Goal: Transaction & Acquisition: Purchase product/service

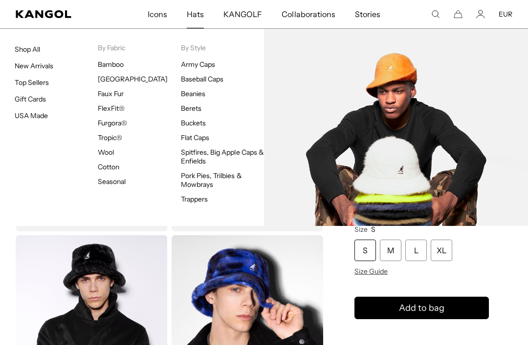
click at [187, 124] on link "Buckets" at bounding box center [193, 123] width 25 height 9
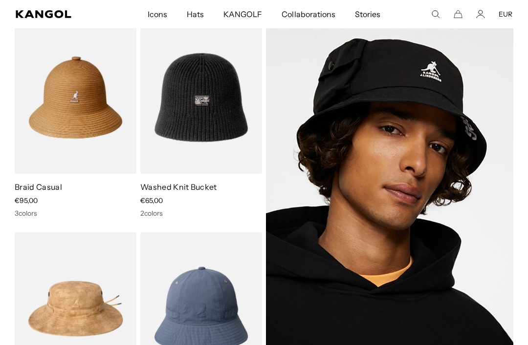
click at [0, 0] on img at bounding box center [0, 0] width 0 height 0
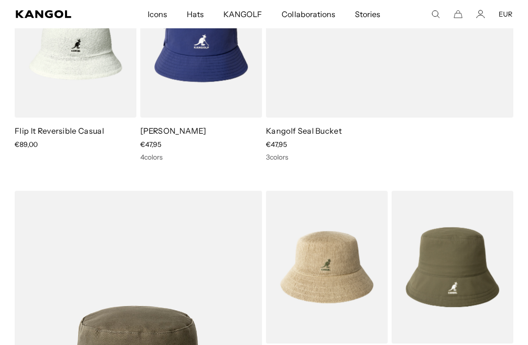
scroll to position [2965, 0]
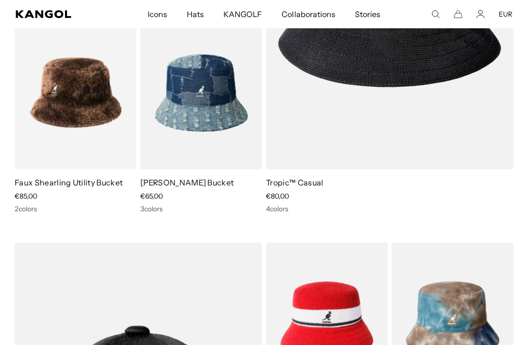
click at [0, 0] on img at bounding box center [0, 0] width 0 height 0
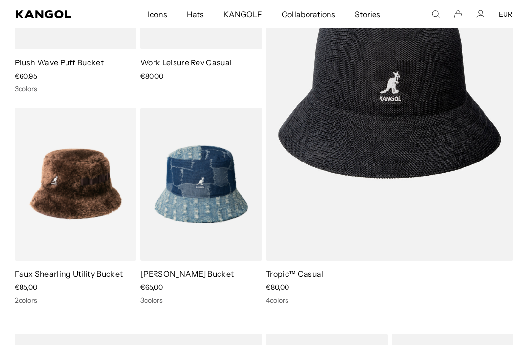
scroll to position [0, 201]
click at [0, 0] on img at bounding box center [0, 0] width 0 height 0
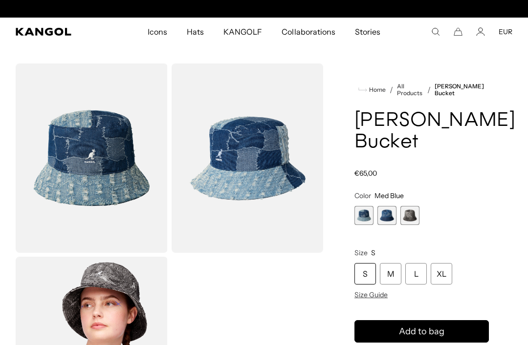
scroll to position [0, 201]
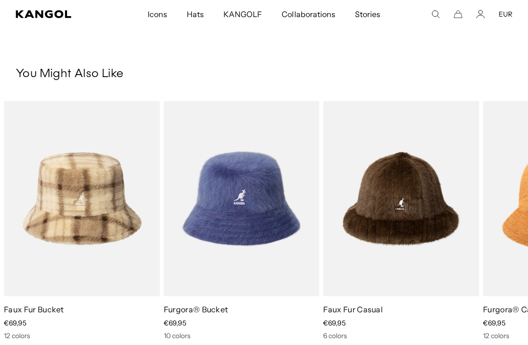
scroll to position [0, 201]
click at [0, 0] on img "2 of 5" at bounding box center [0, 0] width 0 height 0
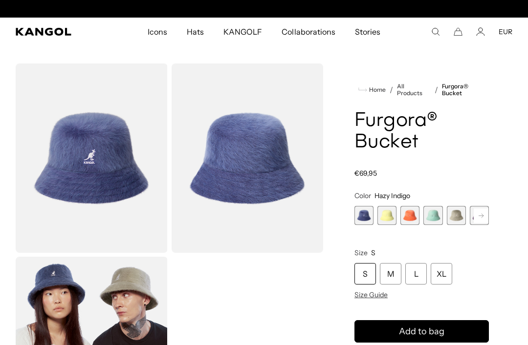
scroll to position [0, 201]
click at [484, 214] on rect at bounding box center [480, 216] width 15 height 15
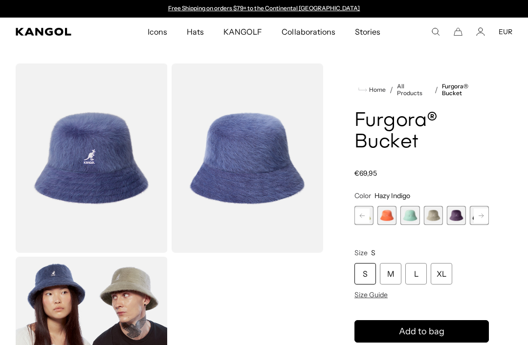
click at [460, 214] on span "6 of 10" at bounding box center [455, 215] width 19 height 19
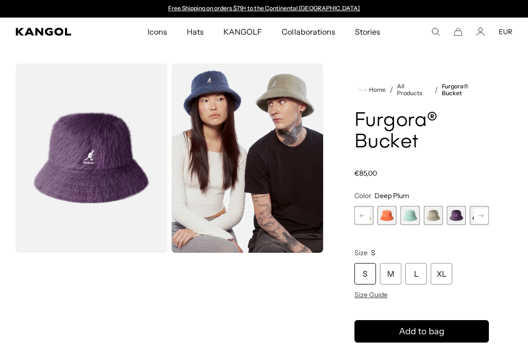
click at [393, 270] on div "M" at bounding box center [390, 273] width 21 height 21
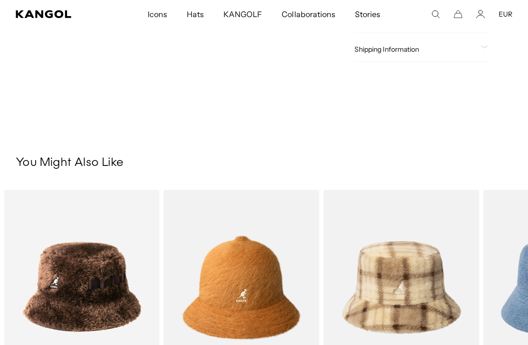
click at [0, 0] on img "2 of 5" at bounding box center [0, 0] width 0 height 0
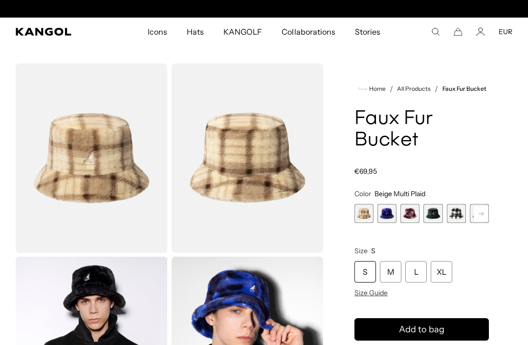
click at [391, 209] on span "2 of 12" at bounding box center [386, 213] width 19 height 19
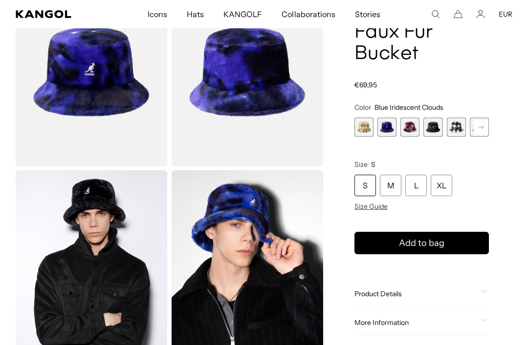
scroll to position [0, 201]
click at [395, 189] on div "M" at bounding box center [390, 185] width 21 height 21
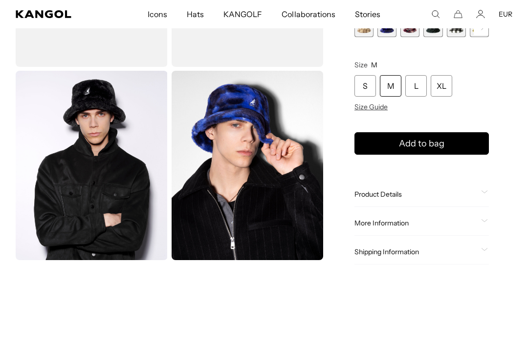
scroll to position [186, 0]
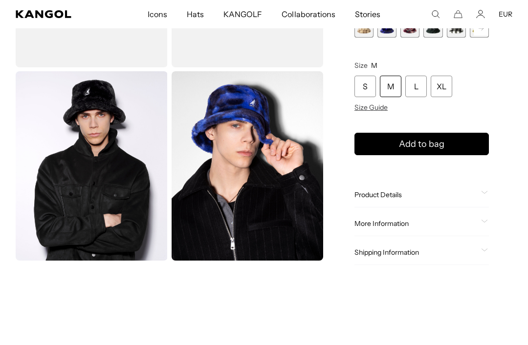
click at [407, 191] on span "Product Details" at bounding box center [415, 195] width 123 height 9
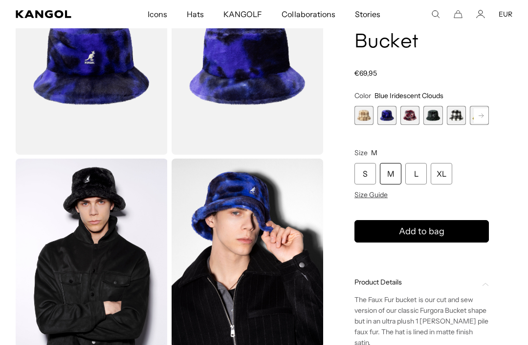
scroll to position [92, 0]
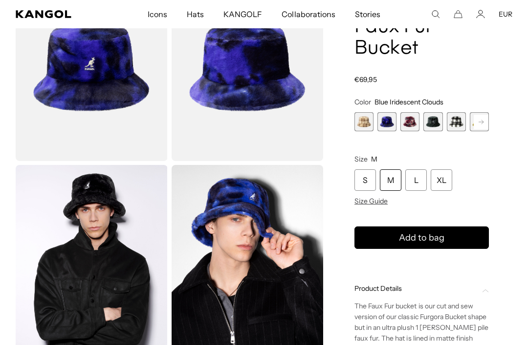
click at [485, 119] on rect at bounding box center [480, 122] width 15 height 15
click at [458, 122] on span "6 of 12" at bounding box center [455, 121] width 19 height 19
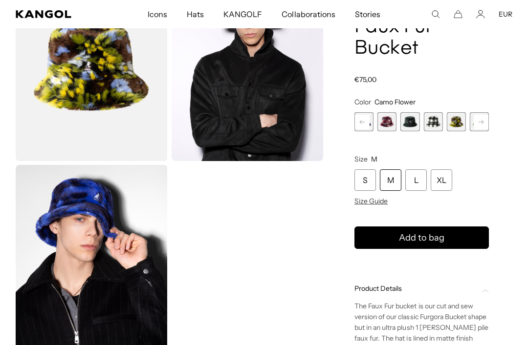
click at [412, 126] on span "4 of 12" at bounding box center [409, 121] width 19 height 19
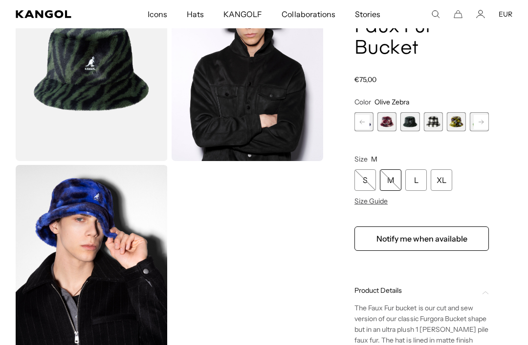
scroll to position [0, 201]
click at [409, 123] on span "4 of 12" at bounding box center [409, 121] width 19 height 19
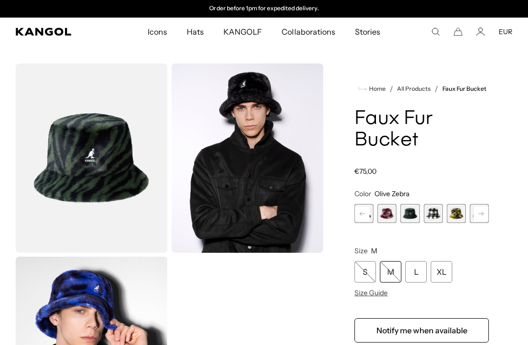
click at [369, 217] on rect at bounding box center [362, 214] width 15 height 15
click at [392, 212] on span "2 of 12" at bounding box center [386, 213] width 19 height 19
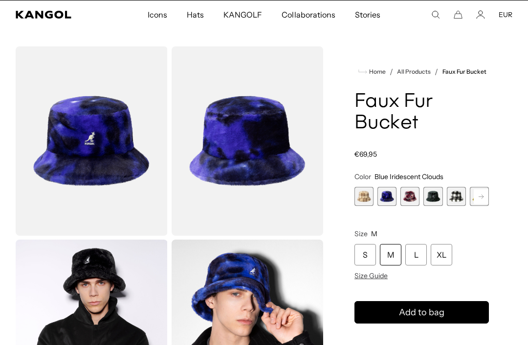
scroll to position [18, 0]
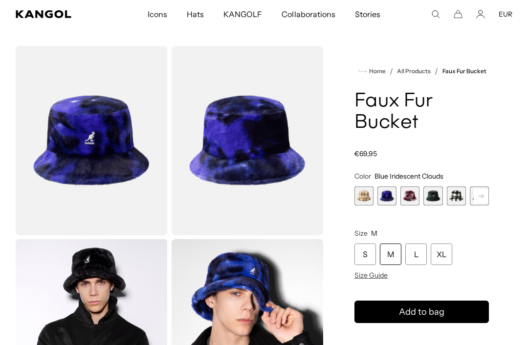
click at [395, 254] on div "M" at bounding box center [390, 254] width 21 height 21
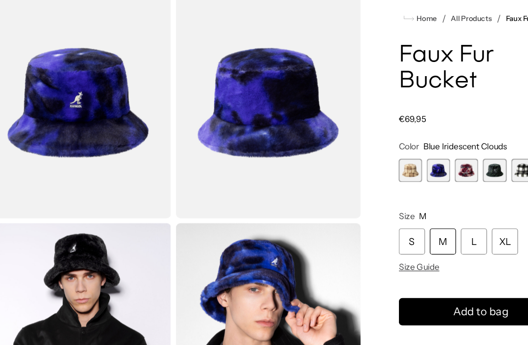
scroll to position [39, 0]
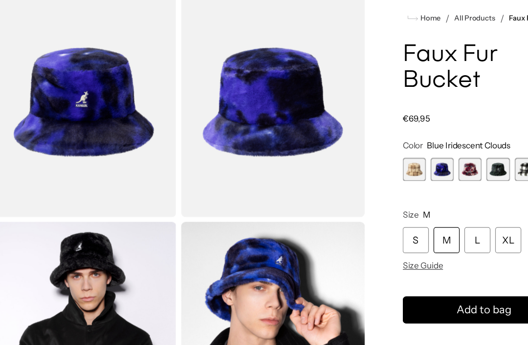
click at [267, 119] on img "Gallery Viewer" at bounding box center [247, 119] width 152 height 190
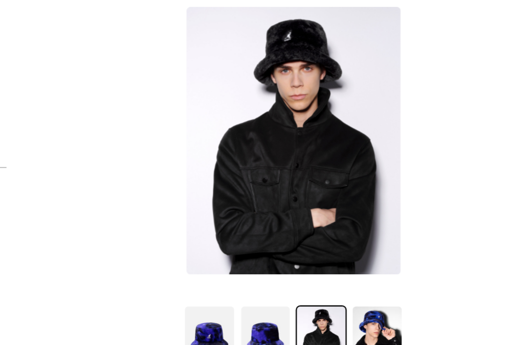
scroll to position [0, 201]
click at [271, 287] on img at bounding box center [287, 313] width 42 height 52
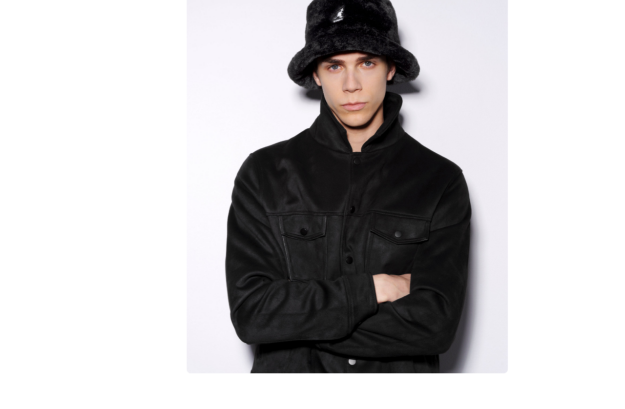
scroll to position [0, 0]
